Goal: Ask a question: Seek information or help from site administrators or community

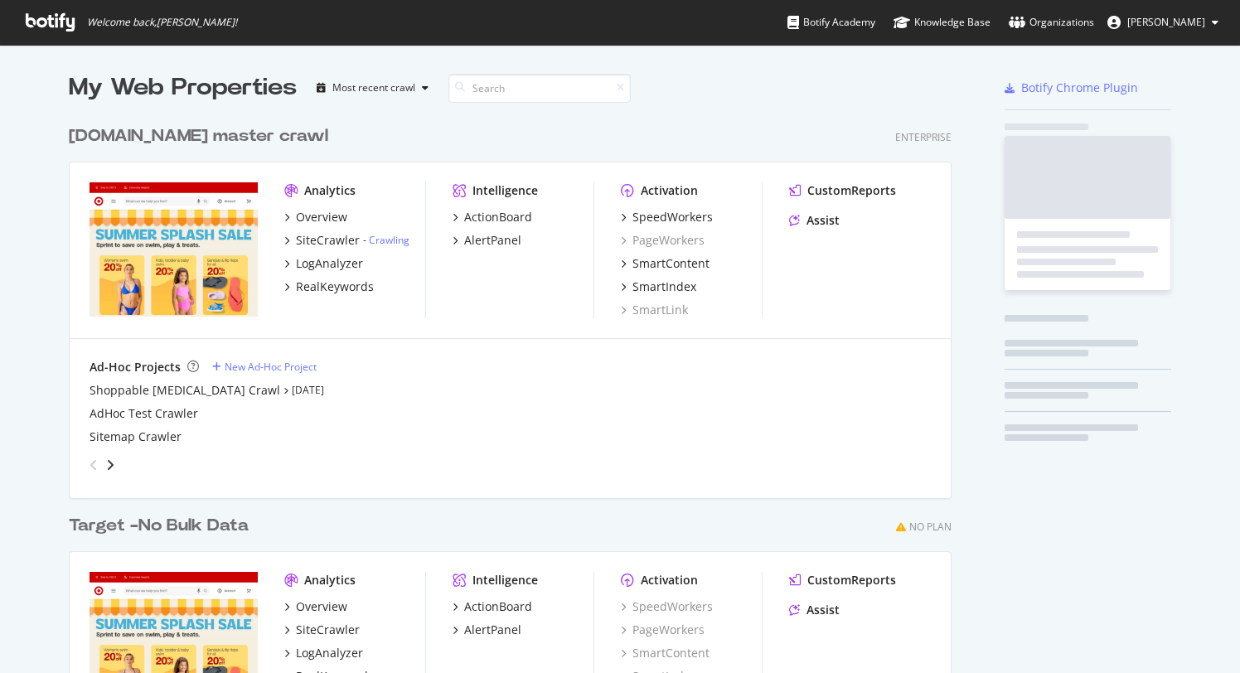
scroll to position [661, 1215]
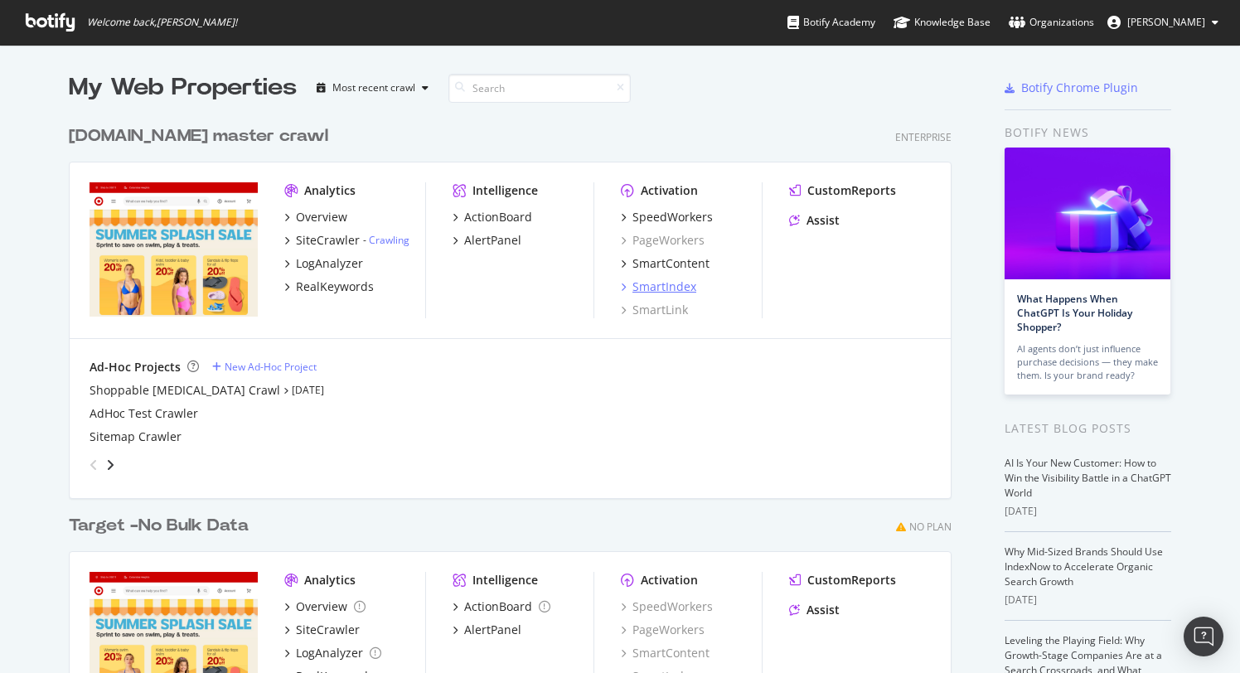
click at [645, 285] on div "SmartIndex" at bounding box center [665, 287] width 64 height 17
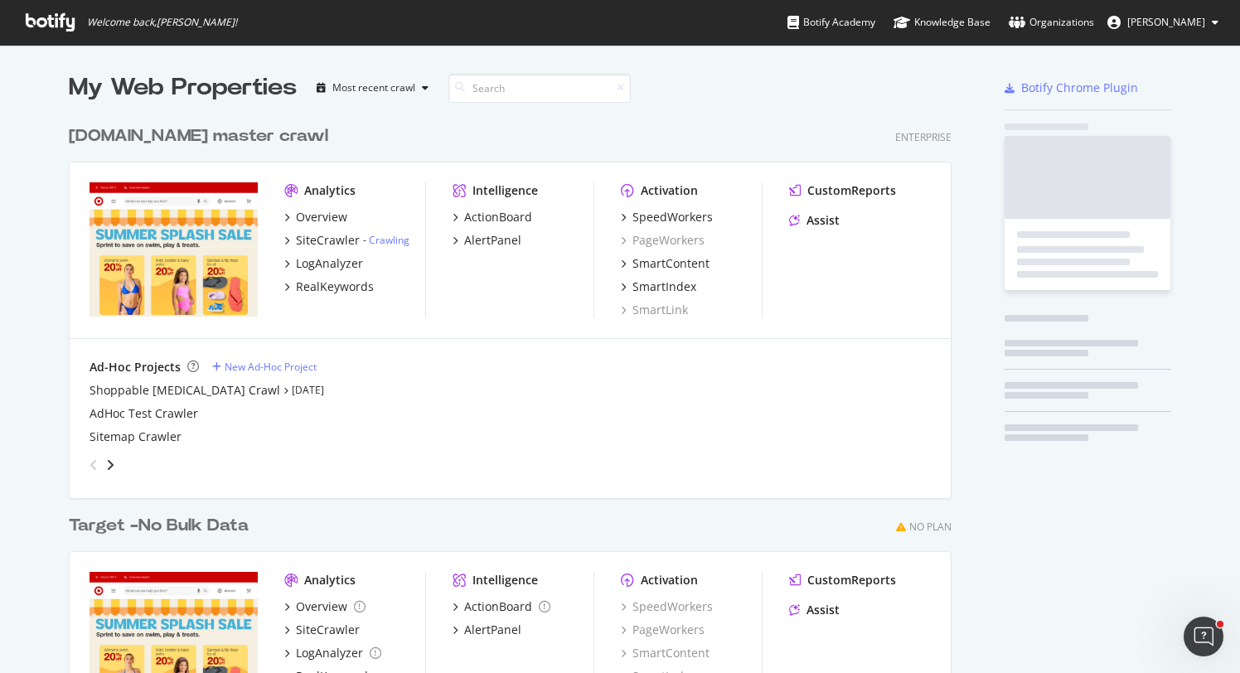
scroll to position [661, 1215]
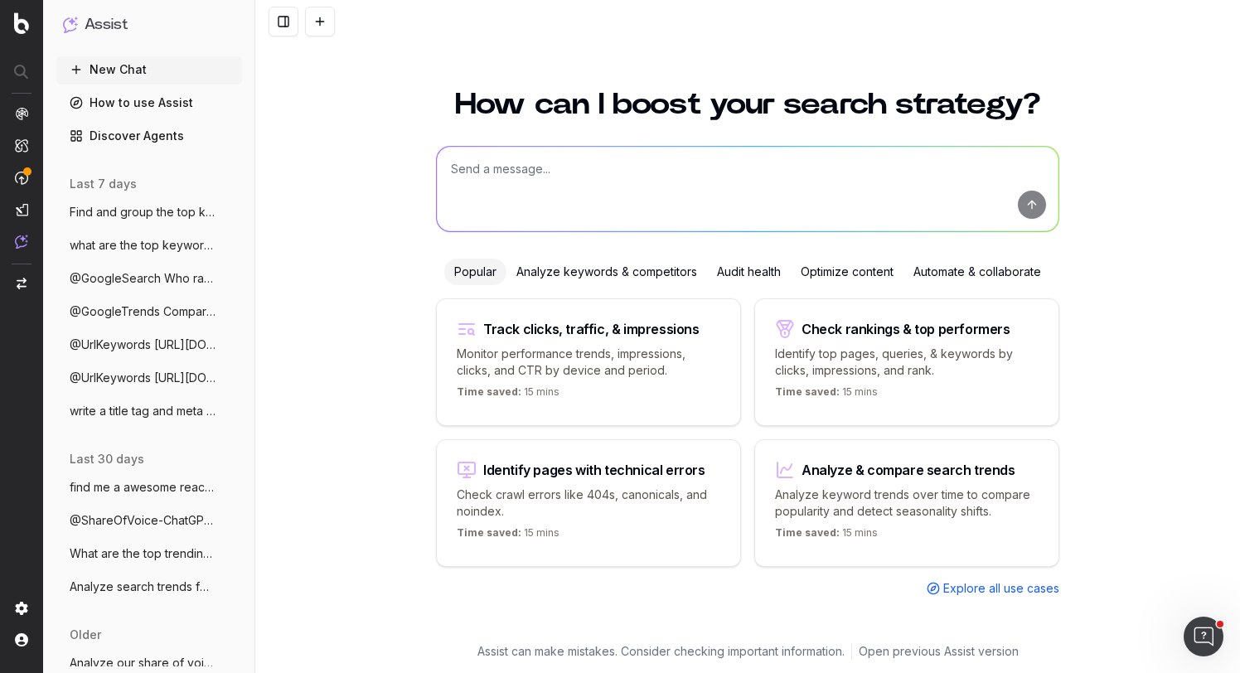
click at [563, 178] on textarea at bounding box center [748, 189] width 622 height 85
paste textarea "Meta Title Home Deals : Target HTML 19/60 Description Shop Target for incredibl…"
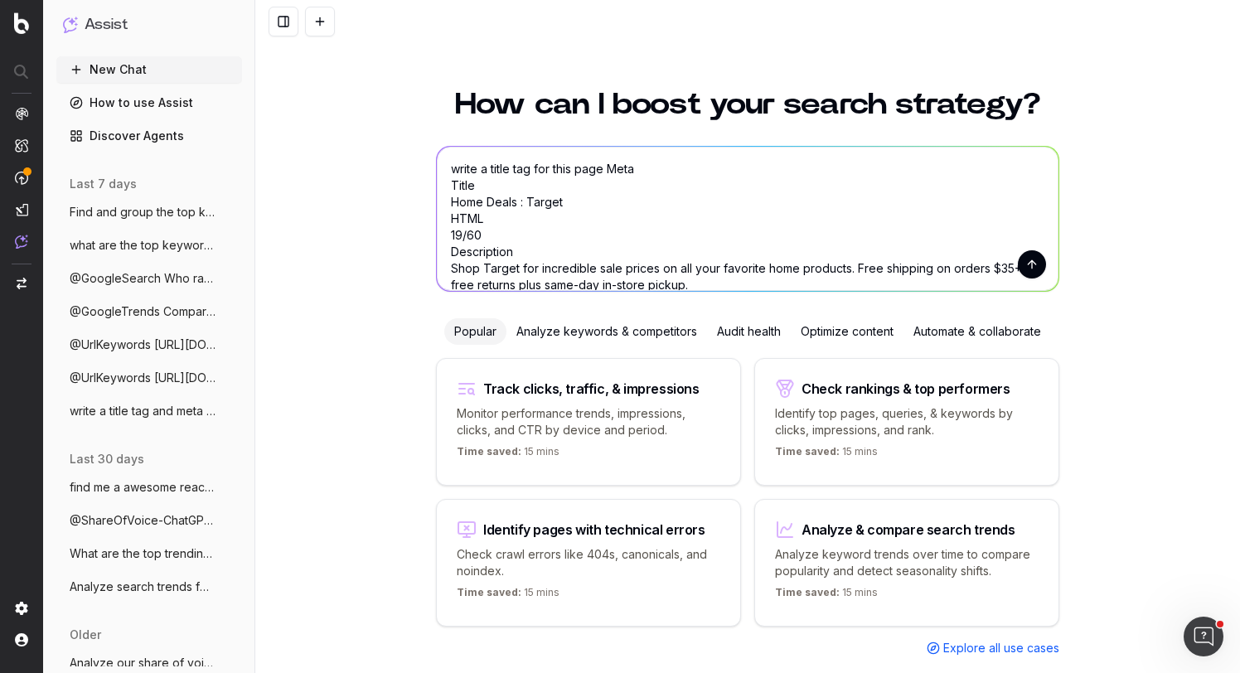
scroll to position [51, 0]
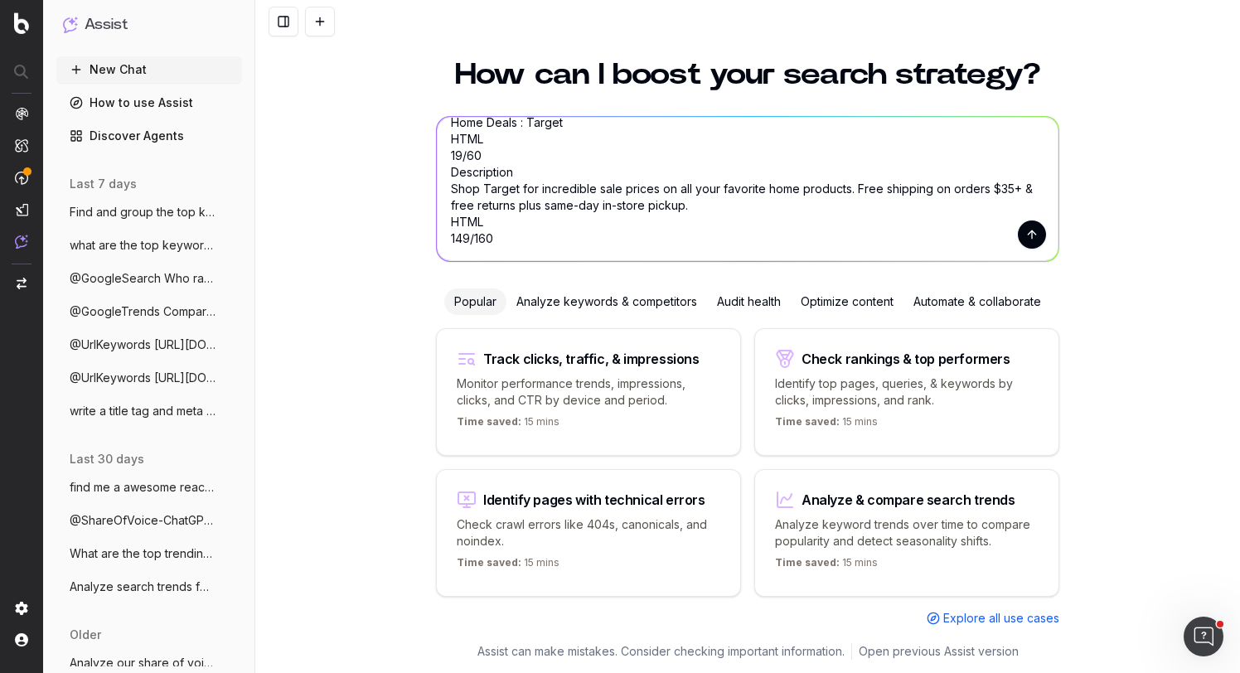
drag, startPoint x: 505, startPoint y: 247, endPoint x: 444, endPoint y: 141, distance: 122.6
click at [444, 141] on textarea "write a title tag for this page Meta Title Home Deals : Target HTML 19/60 Descr…" at bounding box center [748, 189] width 622 height 144
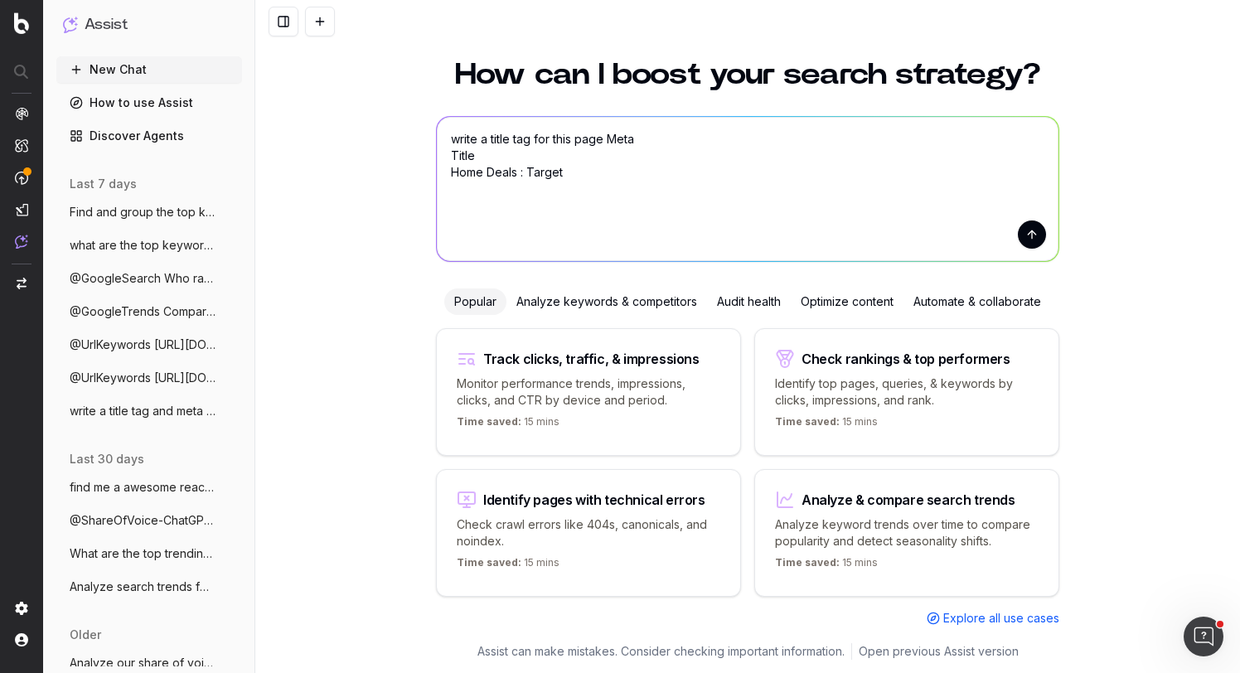
scroll to position [0, 0]
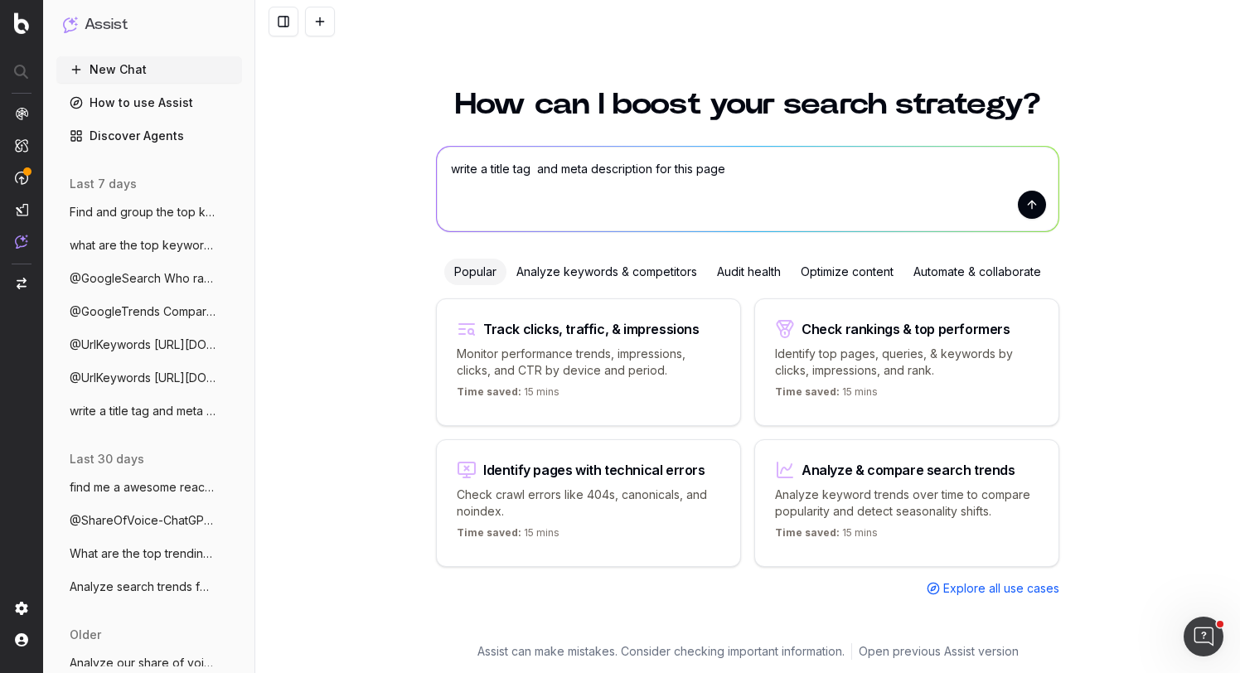
paste textarea "https://www.target.com/c/deals/-/N-atb3q"
type textarea "write a title tag and meta description for this page https://www.target.com/c/d…"
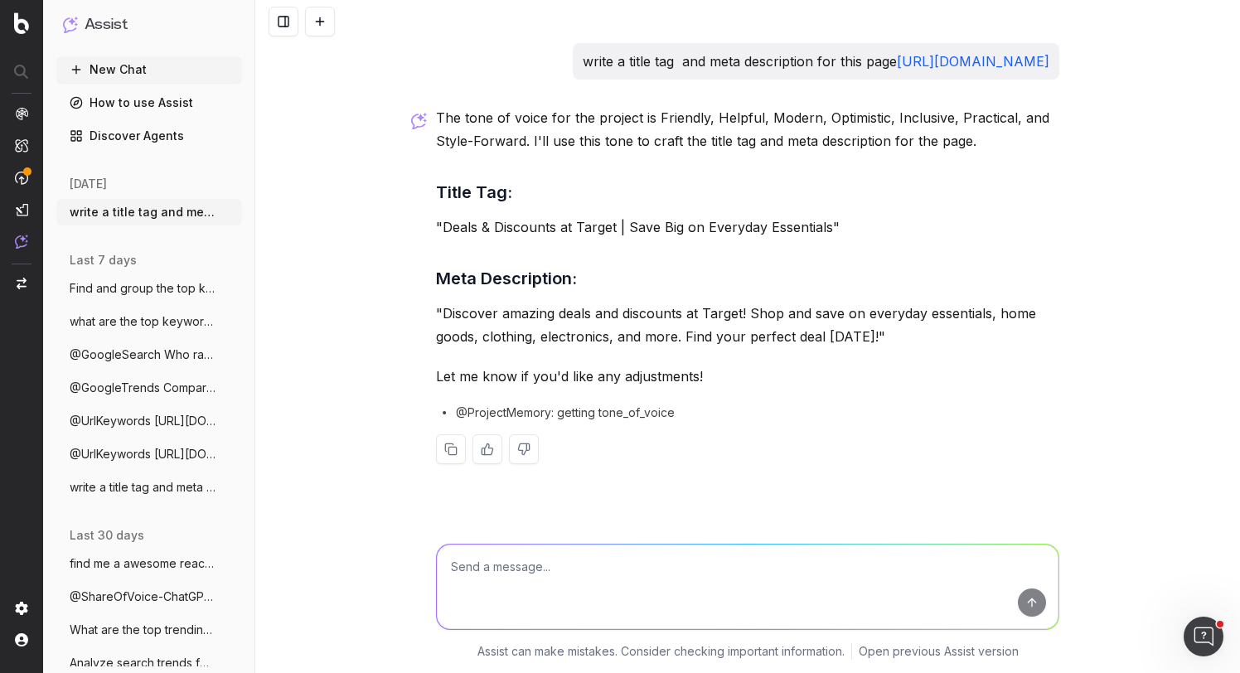
click at [543, 561] on textarea at bounding box center [748, 587] width 622 height 85
paste textarea "https://www.target.com/c/top-deals/-/N-4xw74"
type textarea "do the same for this url https://www.target.com/c/top-deals/-/N-4xw74"
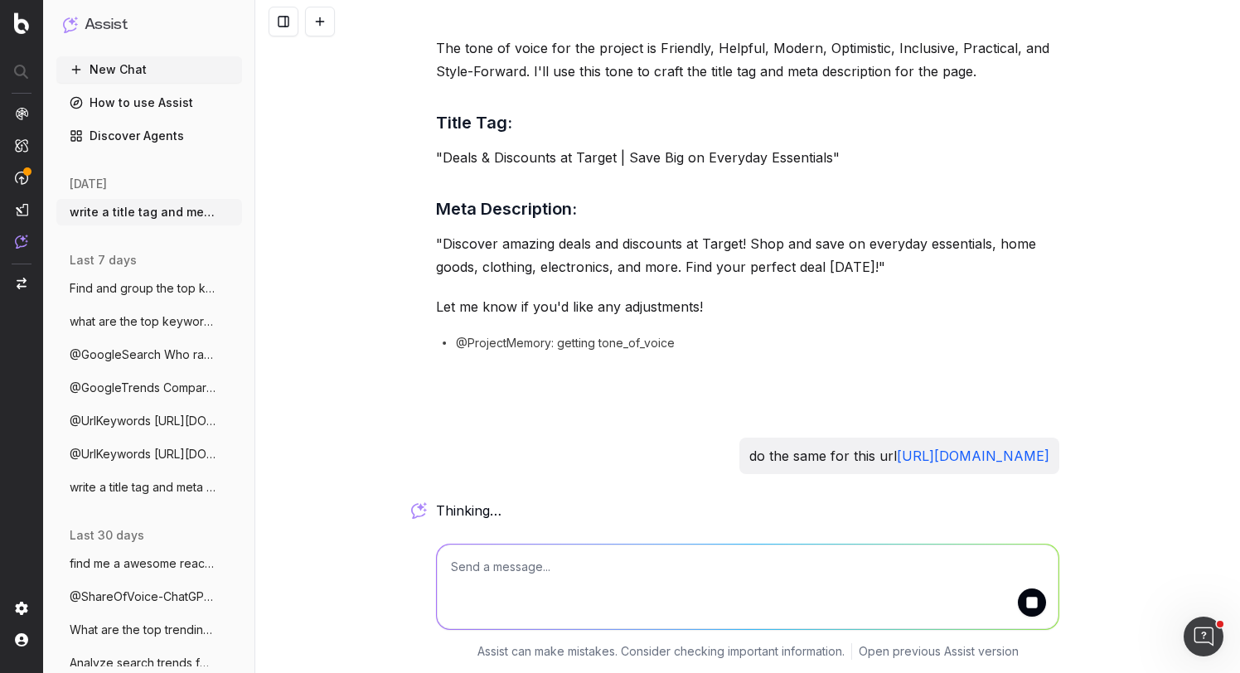
scroll to position [385, 0]
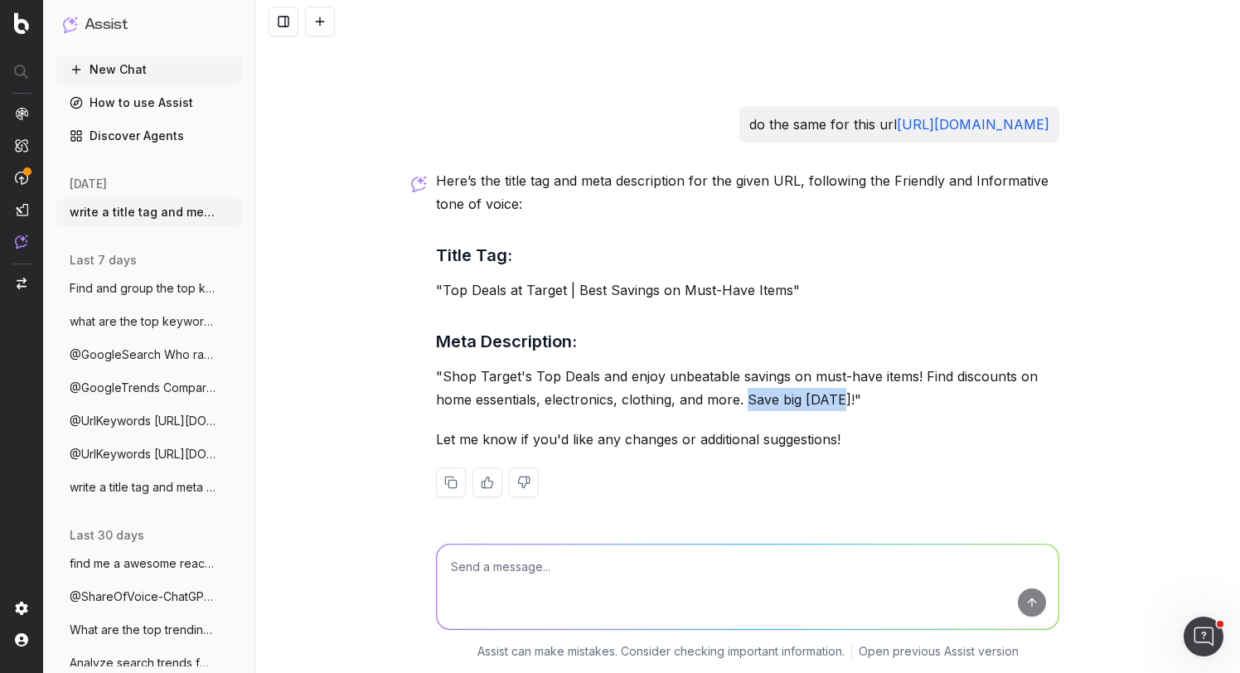
drag, startPoint x: 834, startPoint y: 399, endPoint x: 743, endPoint y: 396, distance: 91.2
click at [743, 396] on p ""Shop Target's Top Deals and enjoy unbeatable savings on must-have items! Find …" at bounding box center [747, 388] width 623 height 46
click at [645, 524] on div at bounding box center [747, 583] width 637 height 119
click at [628, 545] on textarea at bounding box center [748, 587] width 622 height 85
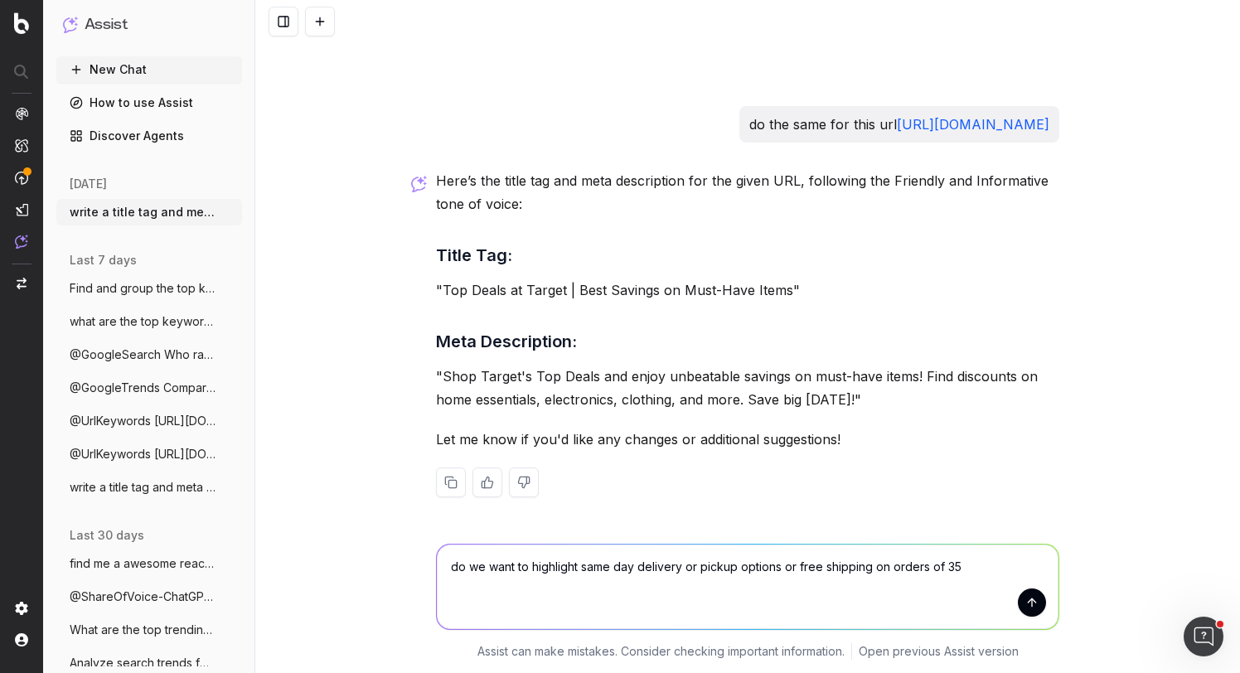
type textarea "do we want to highlight same day delivery or pickup options or free shipping on…"
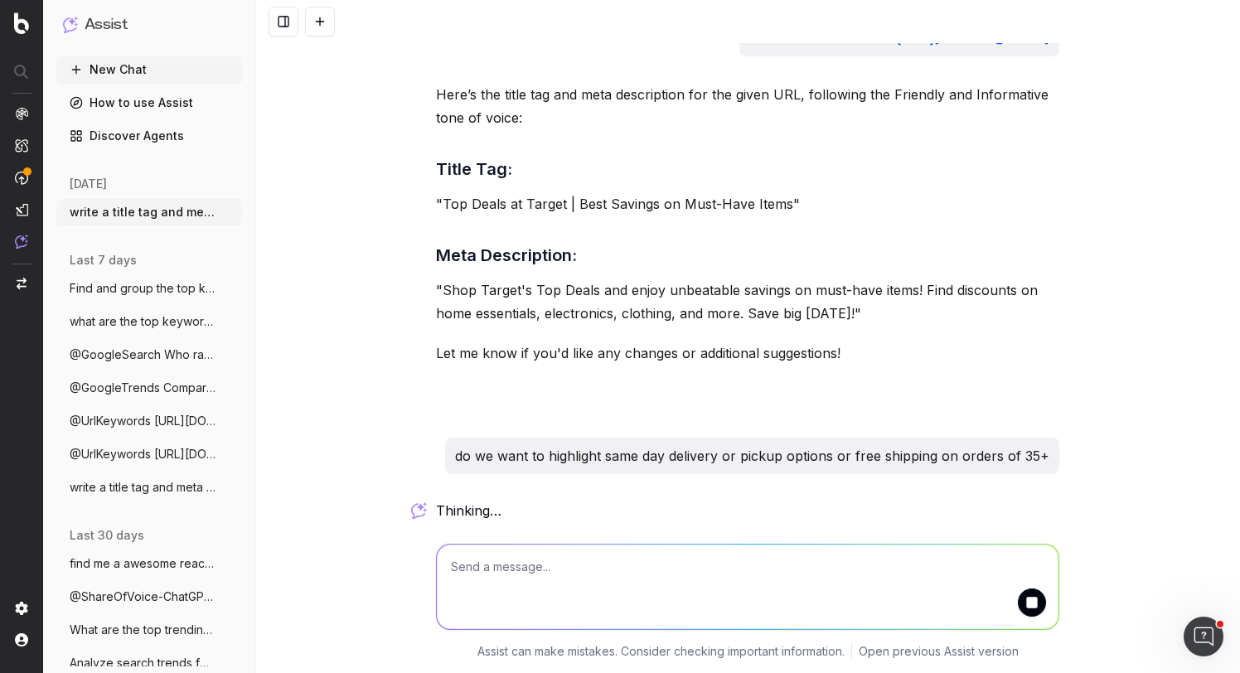
scroll to position [653, 0]
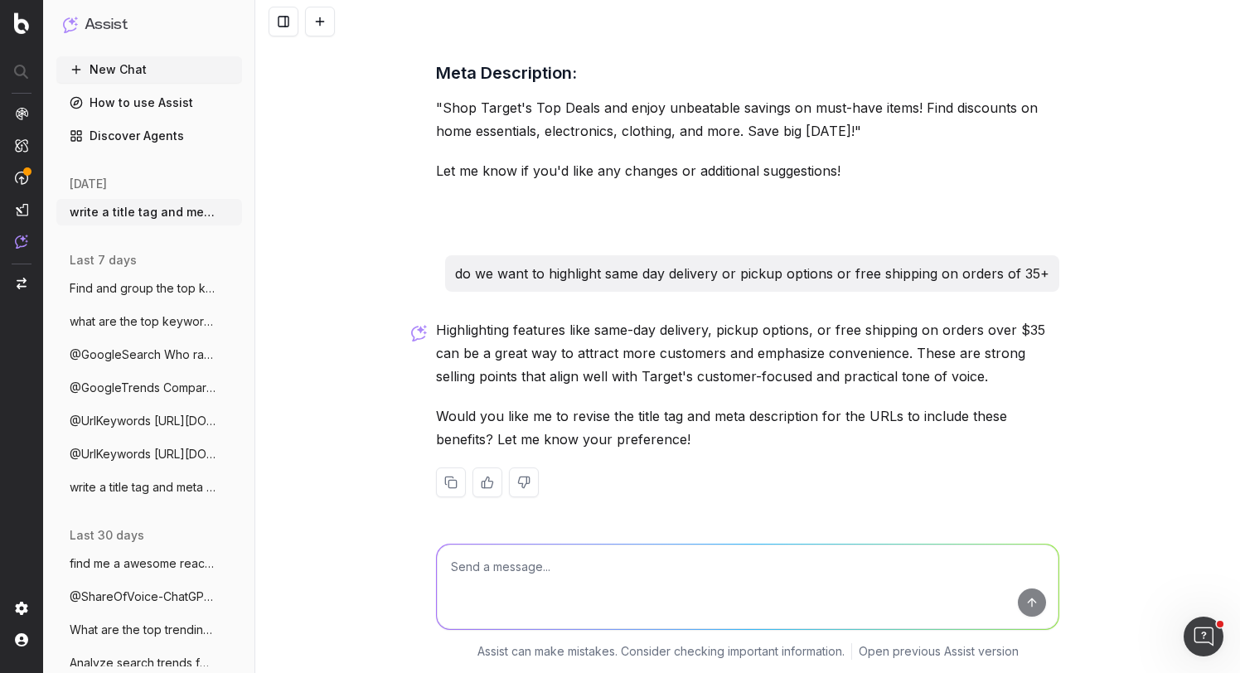
type textarea "r"
type textarea "yes"
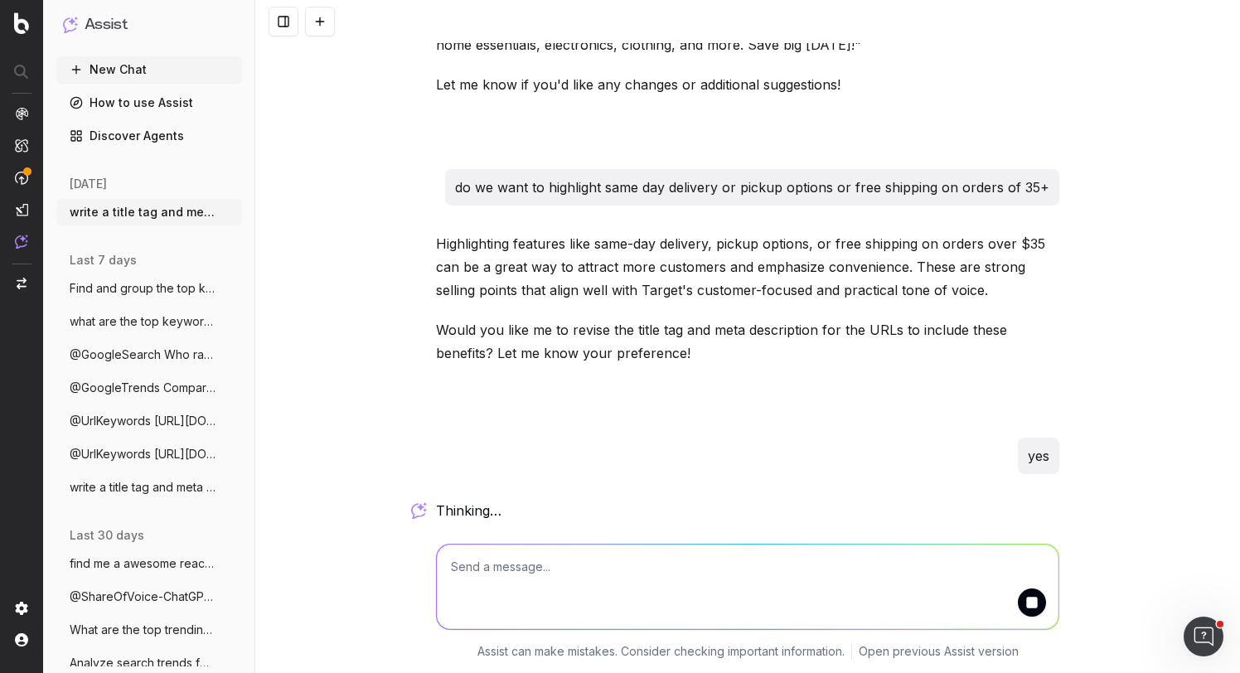
scroll to position [1359, 0]
